Goal: Transaction & Acquisition: Purchase product/service

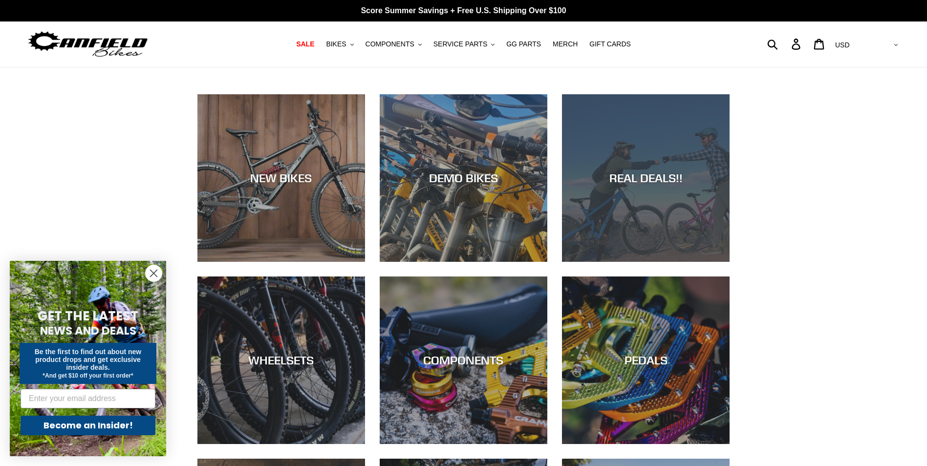
click at [654, 262] on div "REAL DEALS!!" at bounding box center [646, 262] width 168 height 0
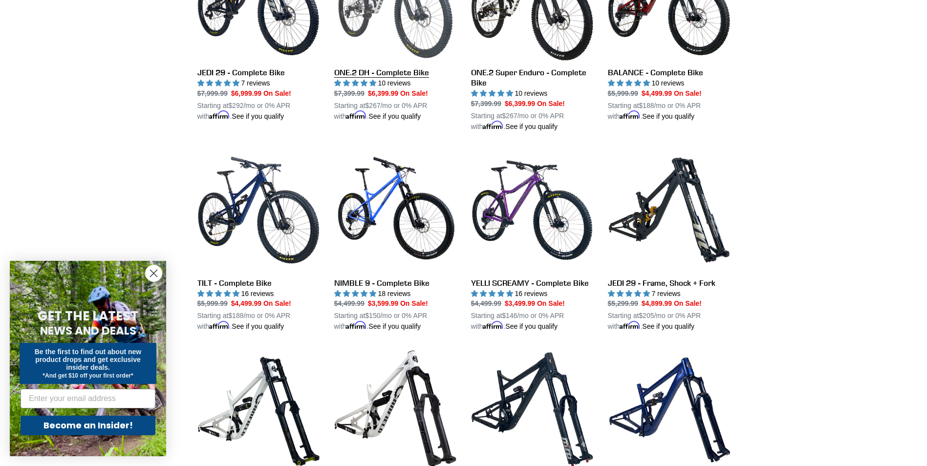
scroll to position [733, 0]
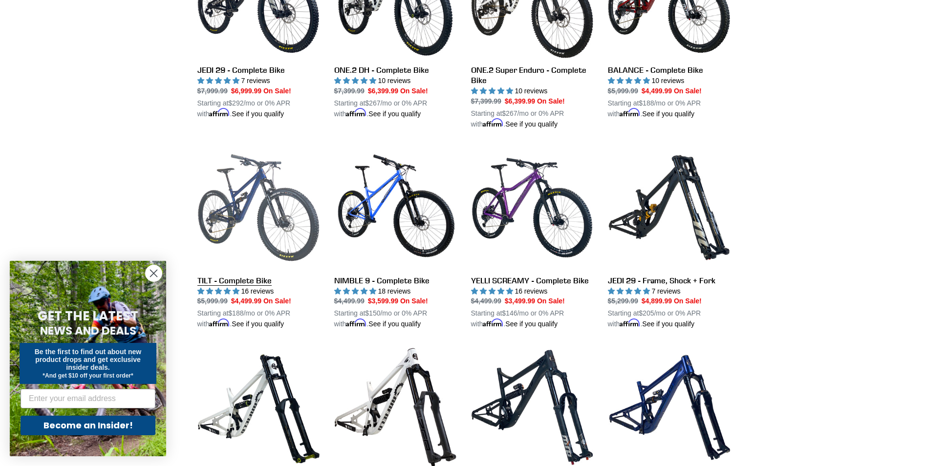
click at [253, 263] on link "TILT - Complete Bike" at bounding box center [258, 238] width 122 height 183
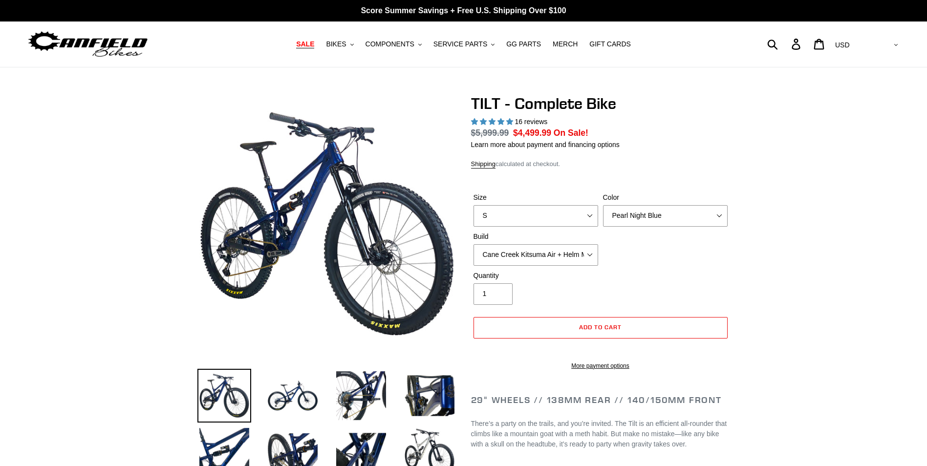
select select "highest-rating"
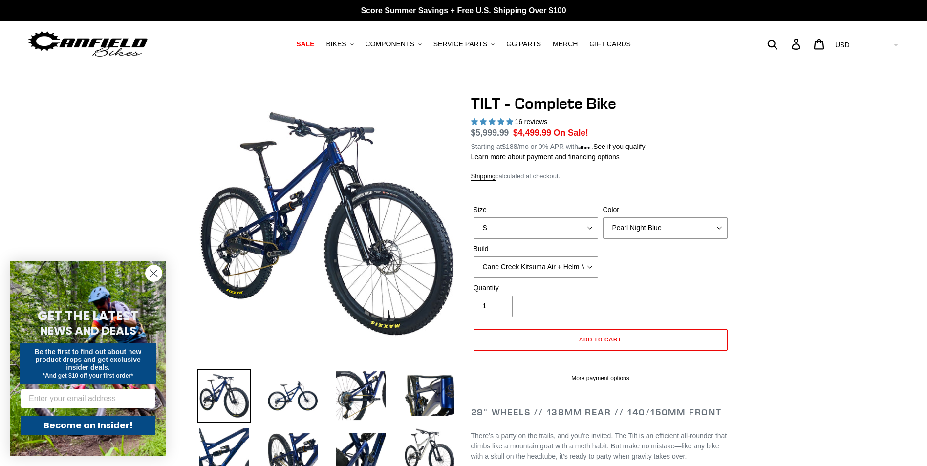
click at [501, 210] on label "Size" at bounding box center [536, 210] width 125 height 10
click at [501, 218] on select "S M L" at bounding box center [536, 229] width 125 height 22
click at [500, 227] on select "S M L" at bounding box center [536, 229] width 125 height 22
select select "M"
click at [474, 218] on select "S M L" at bounding box center [536, 229] width 125 height 22
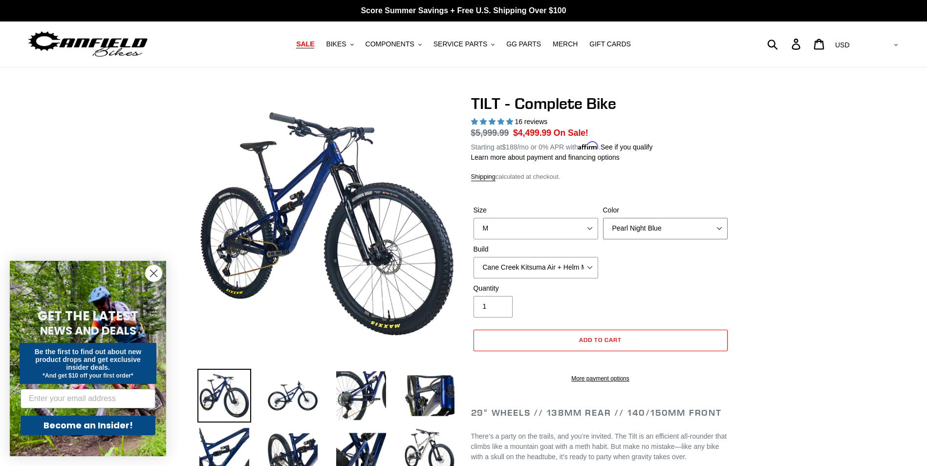
click at [648, 227] on select "Pearl Night Blue Stealth Silver Raw" at bounding box center [665, 229] width 125 height 22
click at [603, 218] on select "Pearl Night Blue Stealth Silver Raw" at bounding box center [665, 229] width 125 height 22
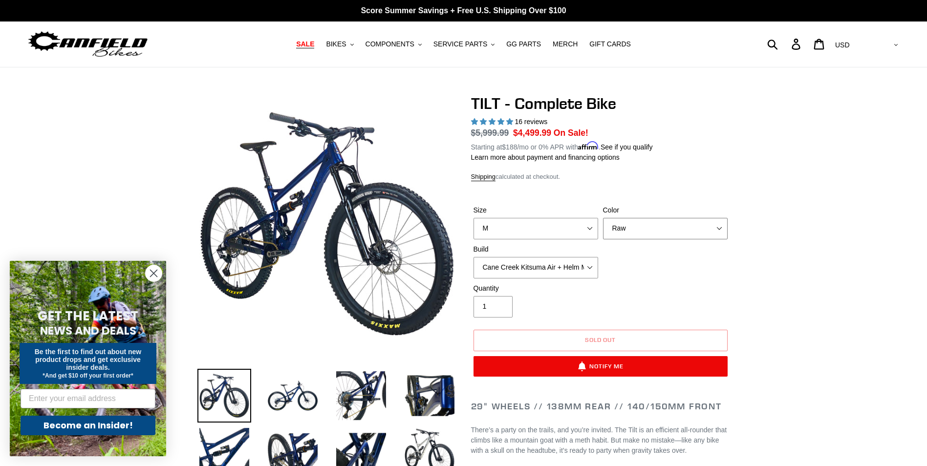
click at [655, 234] on select "Pearl Night Blue Stealth Silver Raw" at bounding box center [665, 229] width 125 height 22
select select "Stealth Silver"
click at [603, 218] on select "Pearl Night Blue Stealth Silver Raw" at bounding box center [665, 229] width 125 height 22
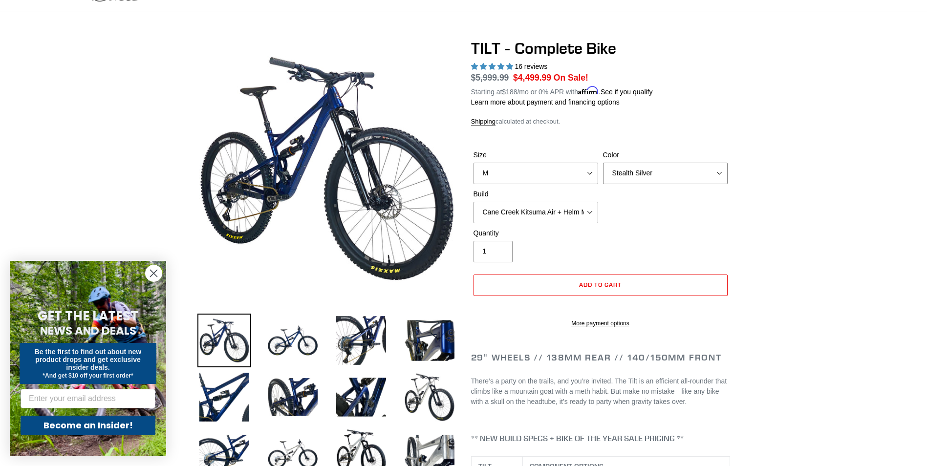
scroll to position [98, 0]
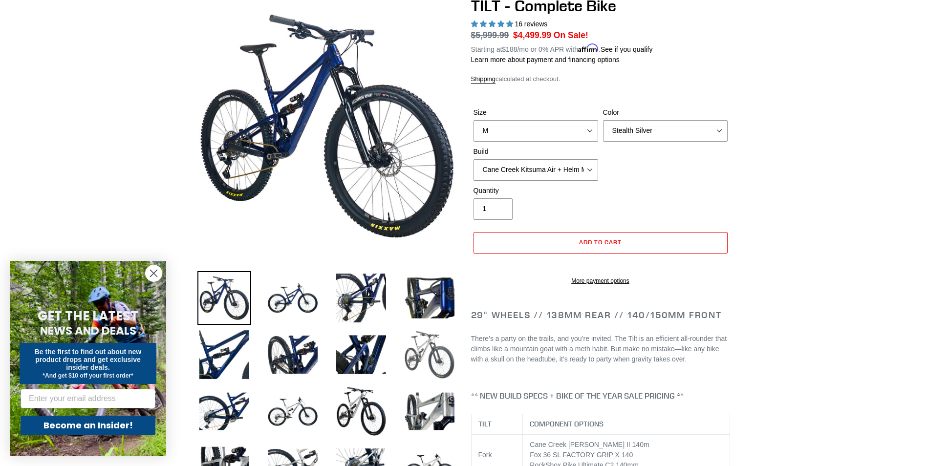
click at [420, 354] on img at bounding box center [430, 355] width 54 height 54
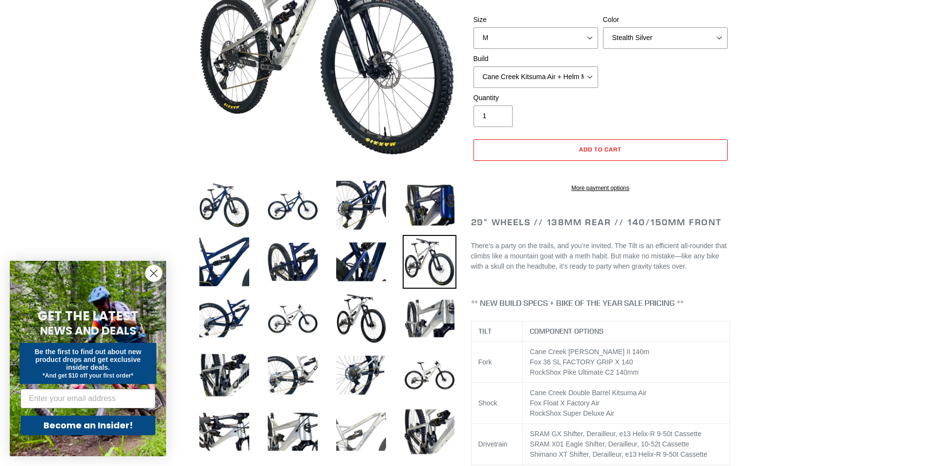
scroll to position [293, 0]
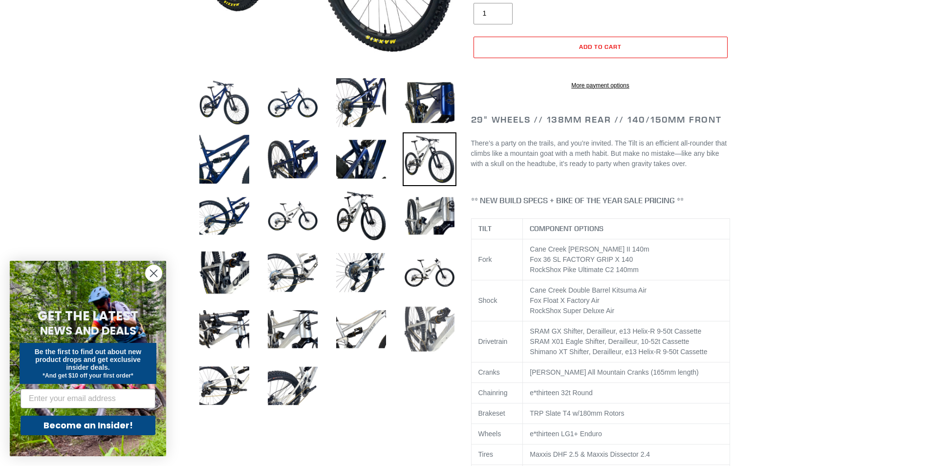
click at [436, 327] on img at bounding box center [430, 330] width 54 height 54
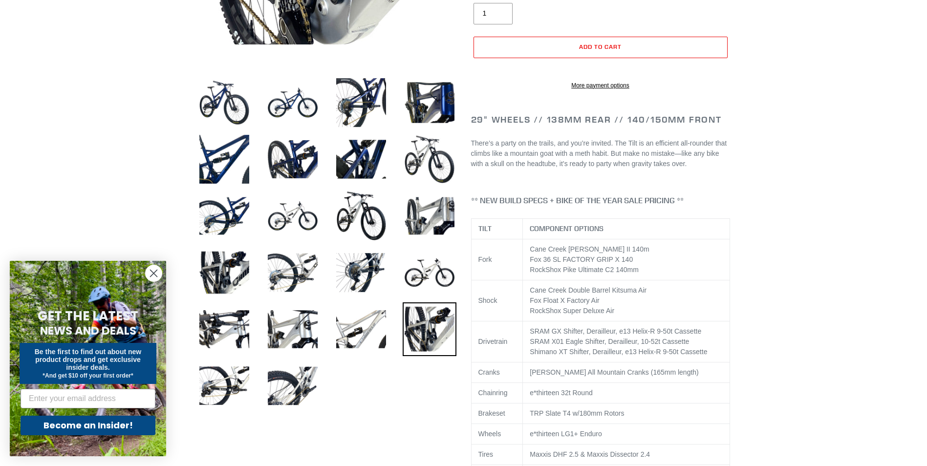
click at [388, 284] on li at bounding box center [422, 275] width 68 height 57
click at [380, 284] on img at bounding box center [361, 273] width 54 height 54
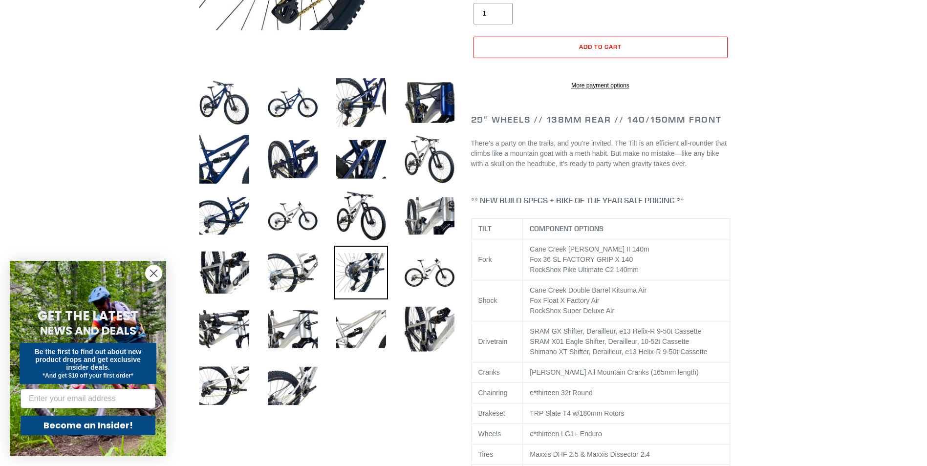
click at [449, 281] on img at bounding box center [430, 273] width 54 height 54
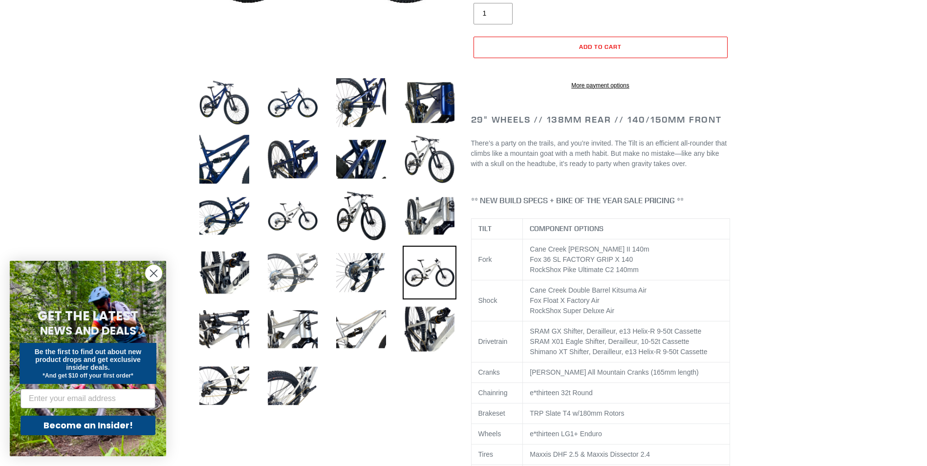
scroll to position [49, 0]
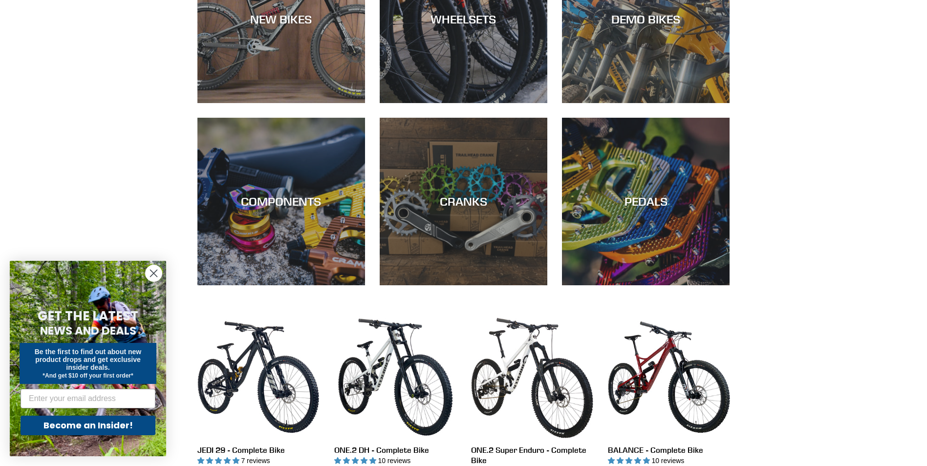
scroll to position [156, 0]
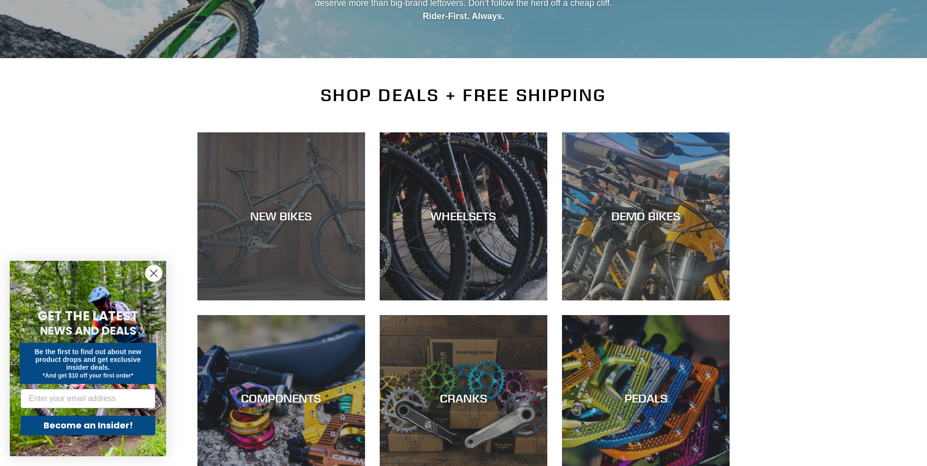
click at [305, 222] on div "NEW BIKES" at bounding box center [281, 216] width 168 height 14
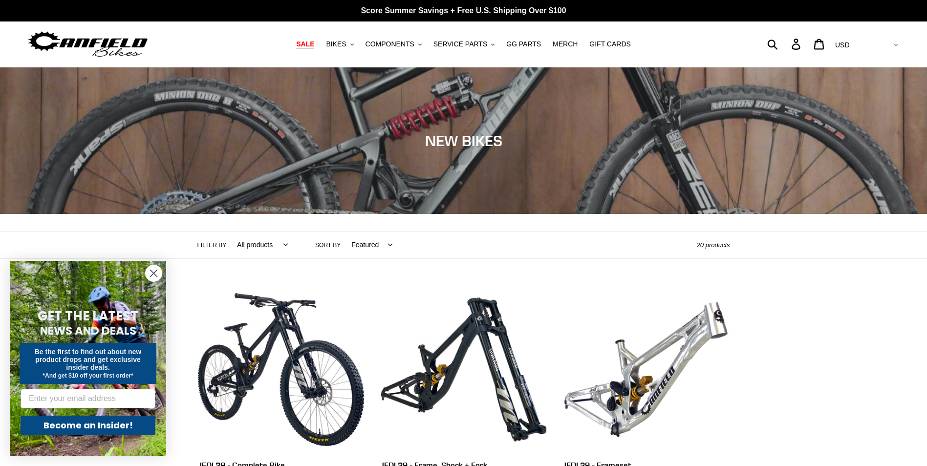
click at [314, 44] on span "SALE" at bounding box center [305, 44] width 18 height 8
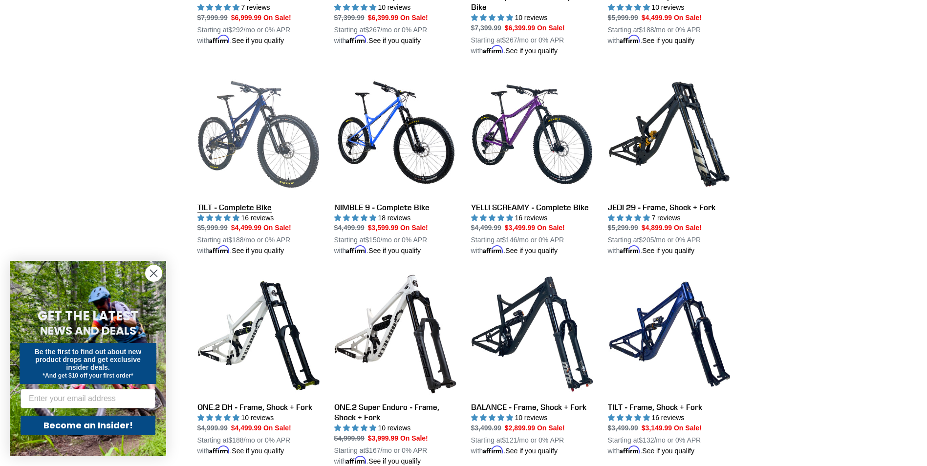
scroll to position [782, 0]
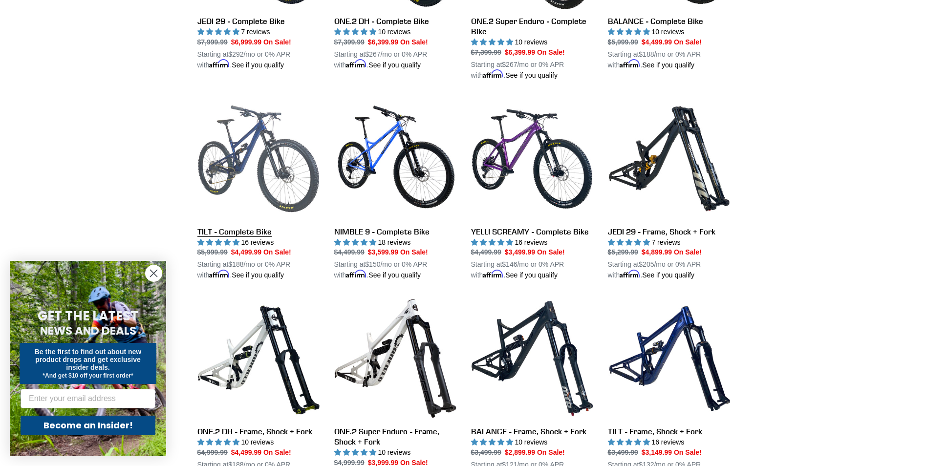
click at [268, 166] on link "TILT - Complete Bike" at bounding box center [258, 189] width 122 height 183
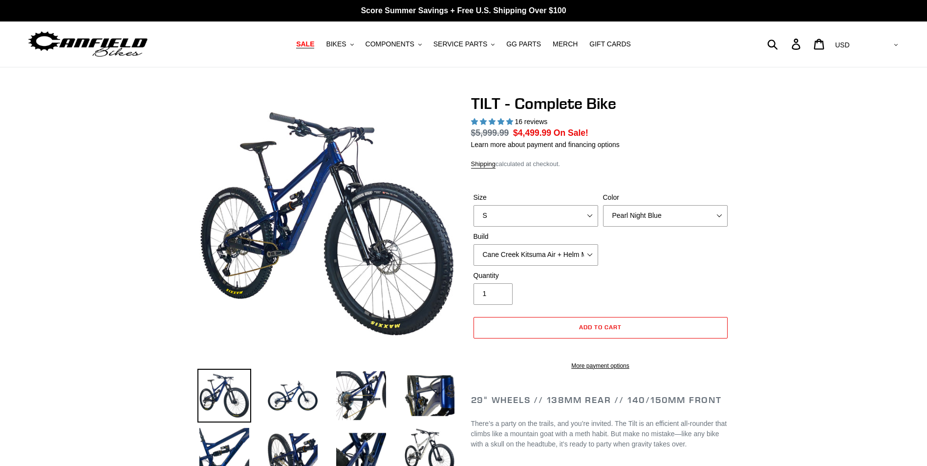
select select "highest-rating"
